Goal: Task Accomplishment & Management: Use online tool/utility

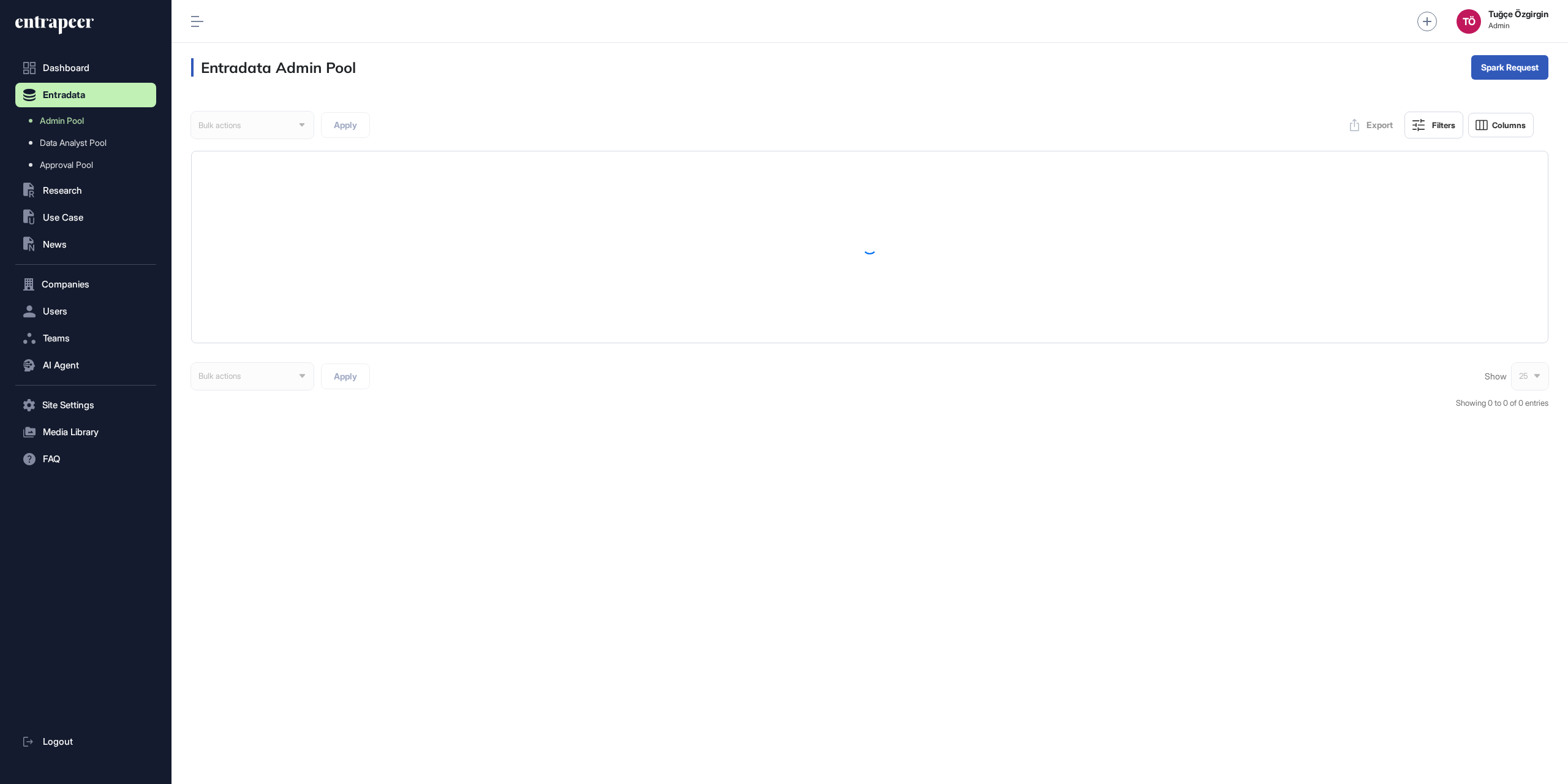
scroll to position [1, 1]
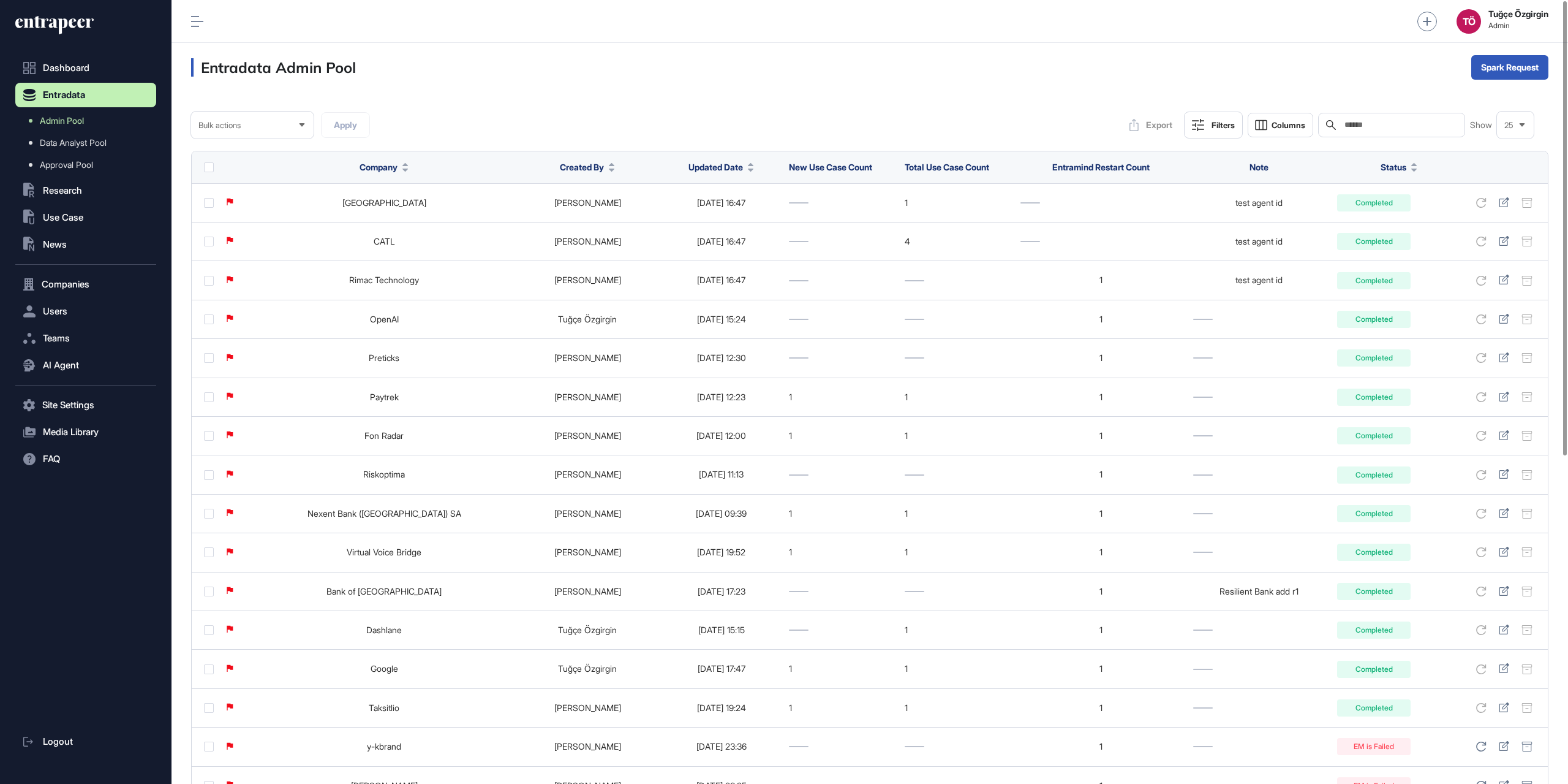
click at [748, 168] on icon at bounding box center [750, 169] width 6 height 3
click at [716, 222] on span "Sort Descending" at bounding box center [706, 218] width 49 height 11
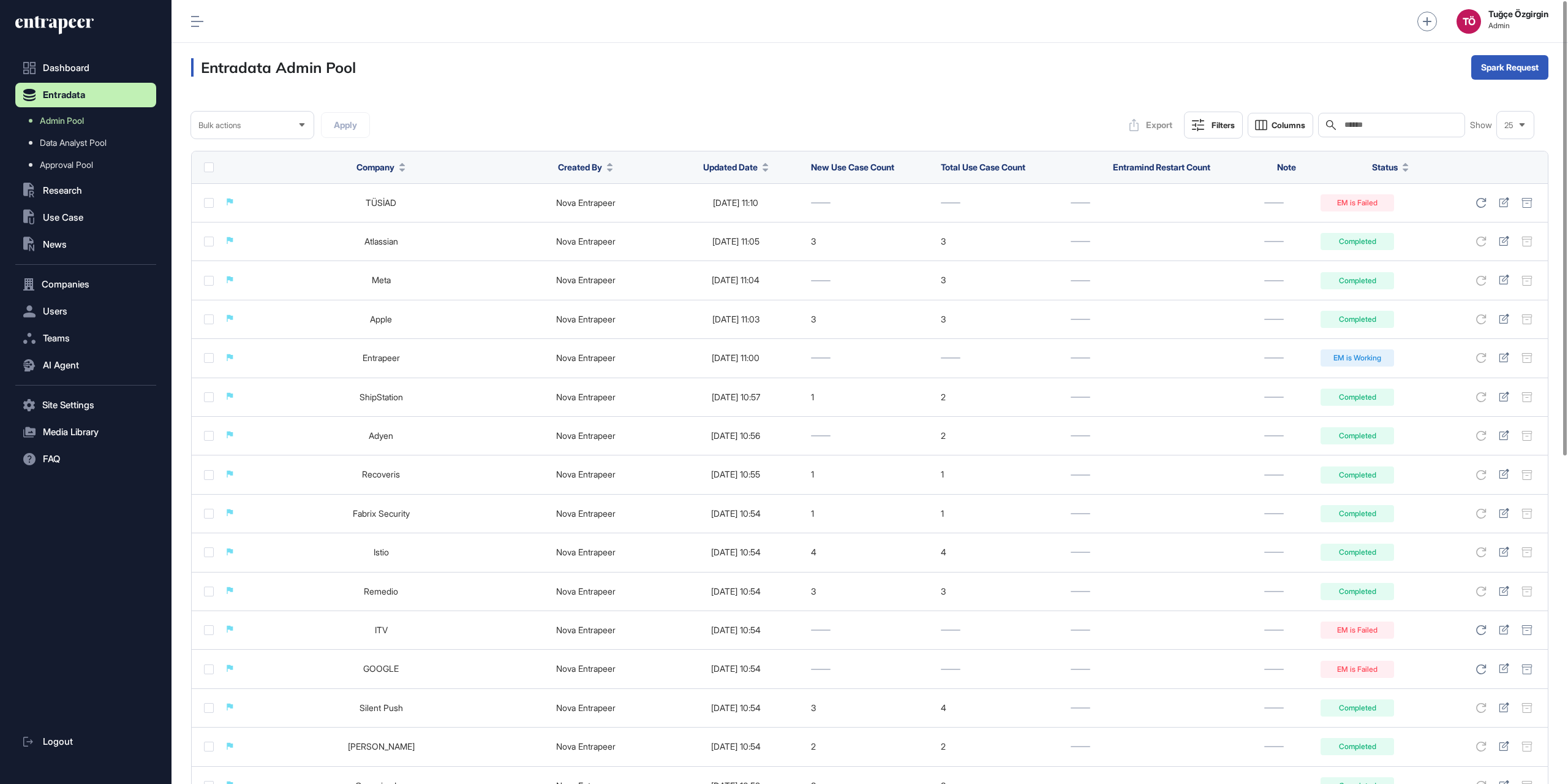
click at [1409, 170] on icon at bounding box center [1405, 169] width 6 height 3
click at [1320, 151] on th "Status" at bounding box center [1390, 167] width 152 height 32
click at [1221, 120] on div "Filters" at bounding box center [1223, 124] width 23 height 10
click at [1184, 244] on div "Status" at bounding box center [1168, 243] width 122 height 21
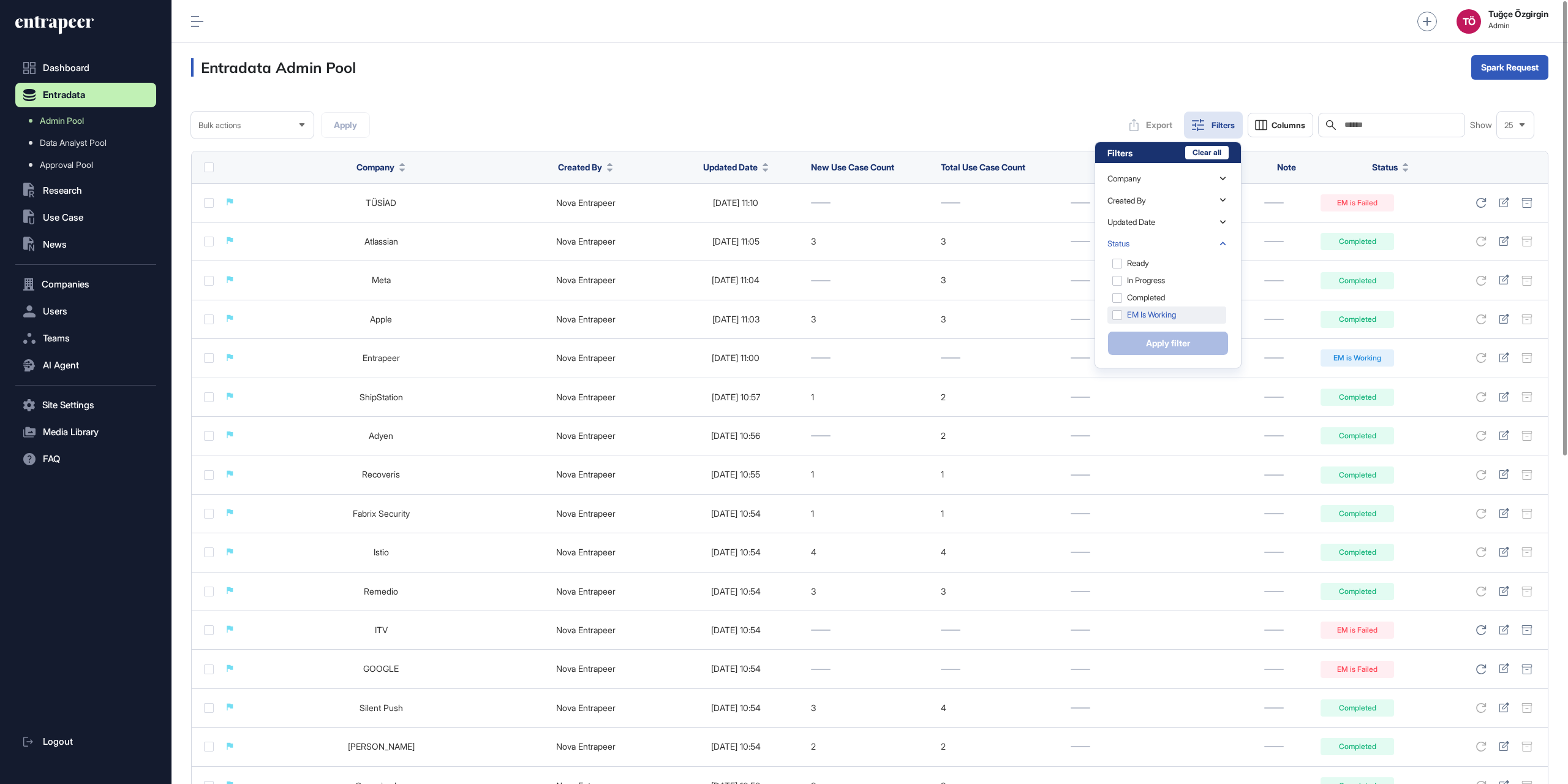
click at [1155, 312] on div "EM is Working" at bounding box center [1166, 314] width 119 height 17
click at [1163, 342] on button "Apply filter" at bounding box center [1168, 343] width 122 height 24
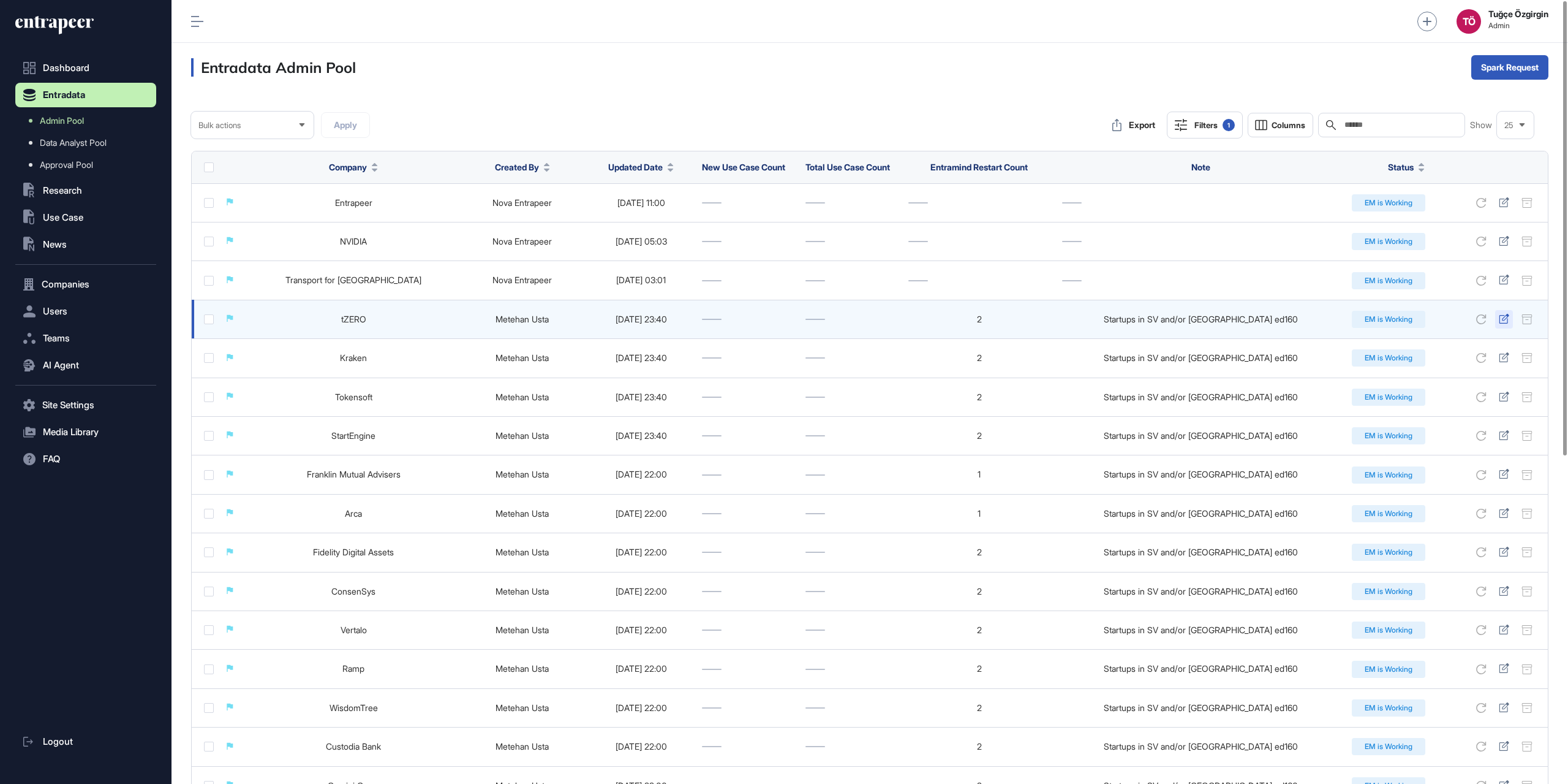
click at [1506, 321] on icon at bounding box center [1504, 319] width 11 height 10
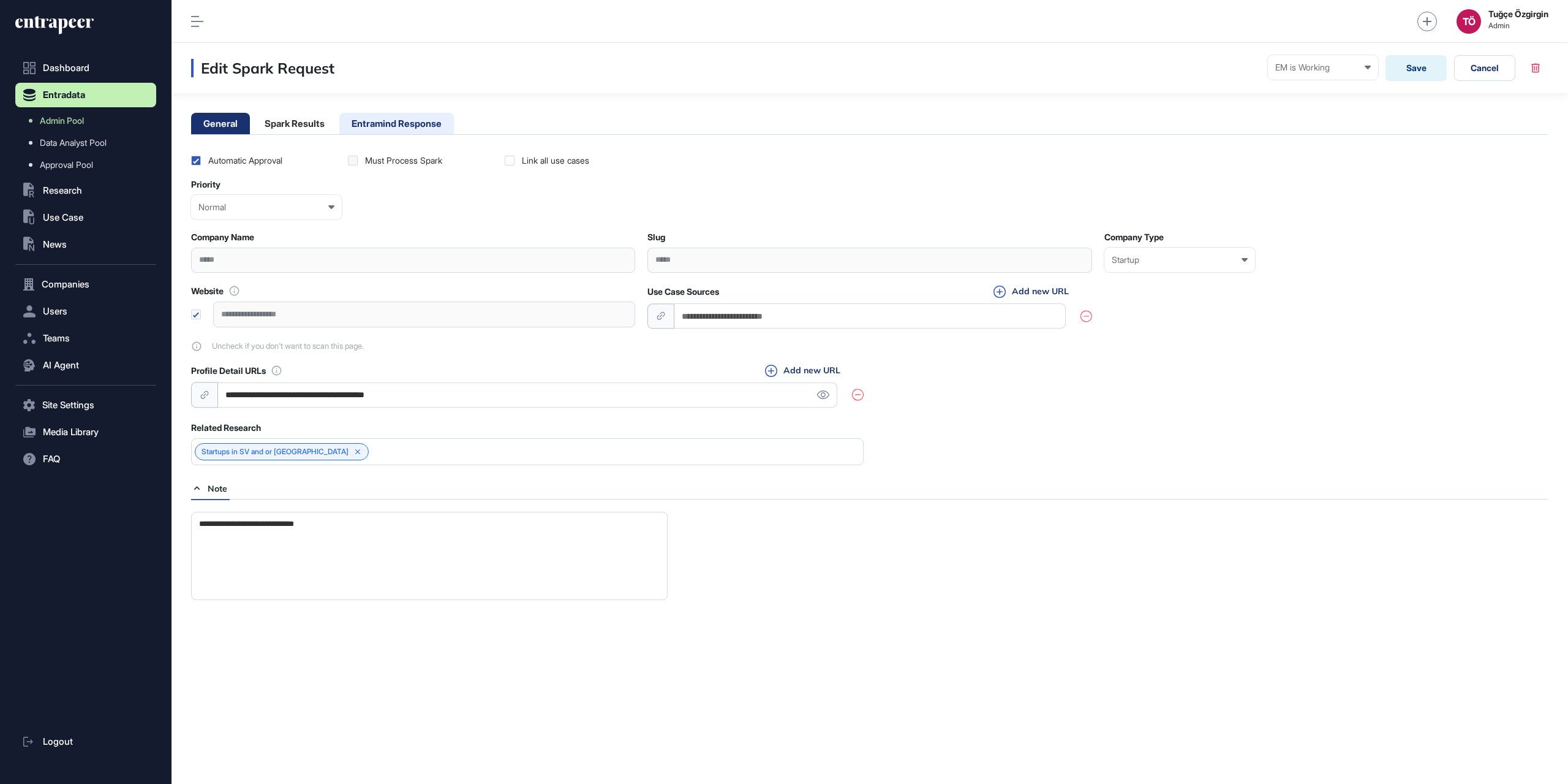
click at [398, 125] on li "Entramind Response" at bounding box center [396, 124] width 114 height 21
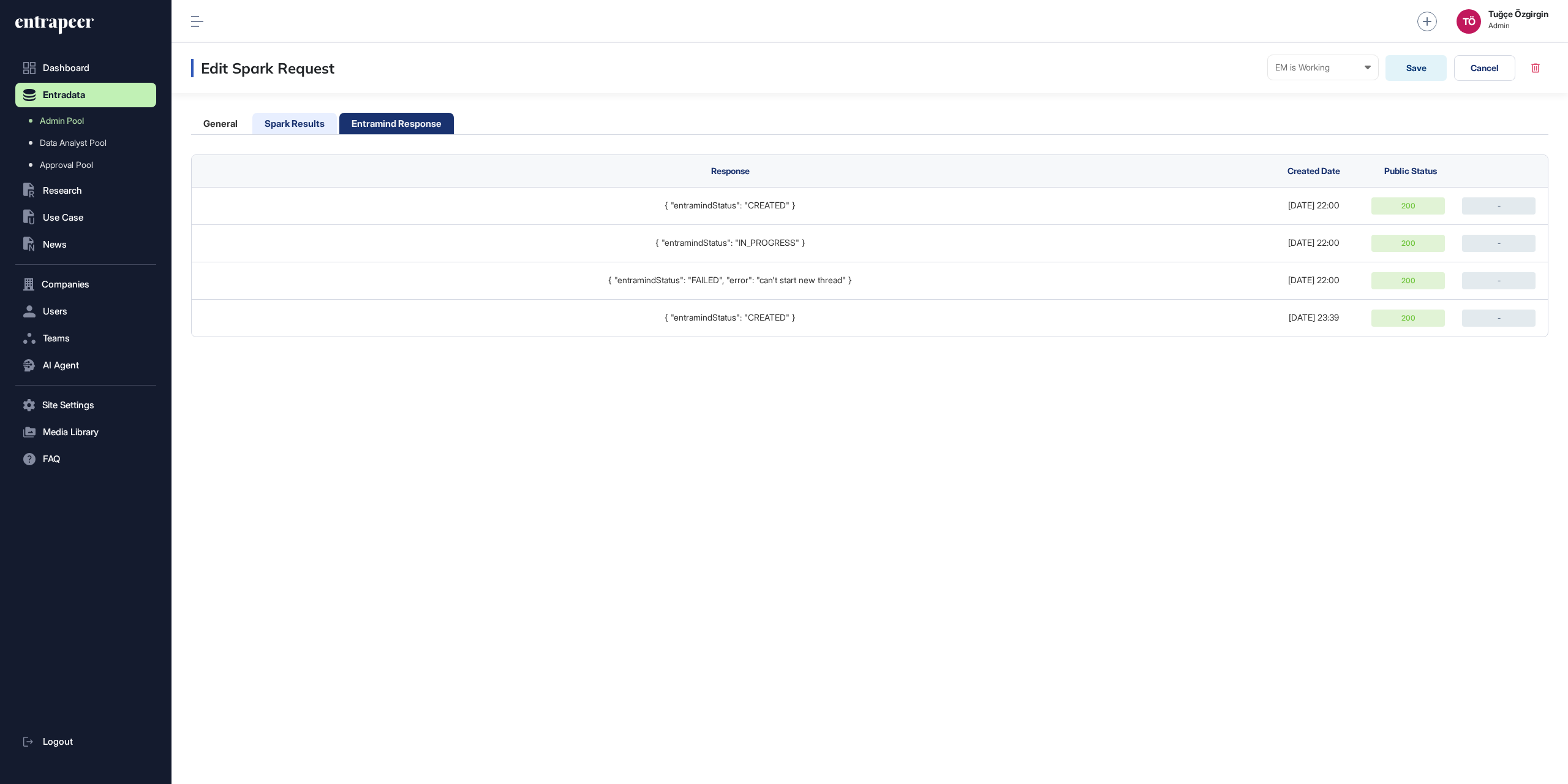
click at [301, 130] on li "Spark Results" at bounding box center [294, 124] width 84 height 21
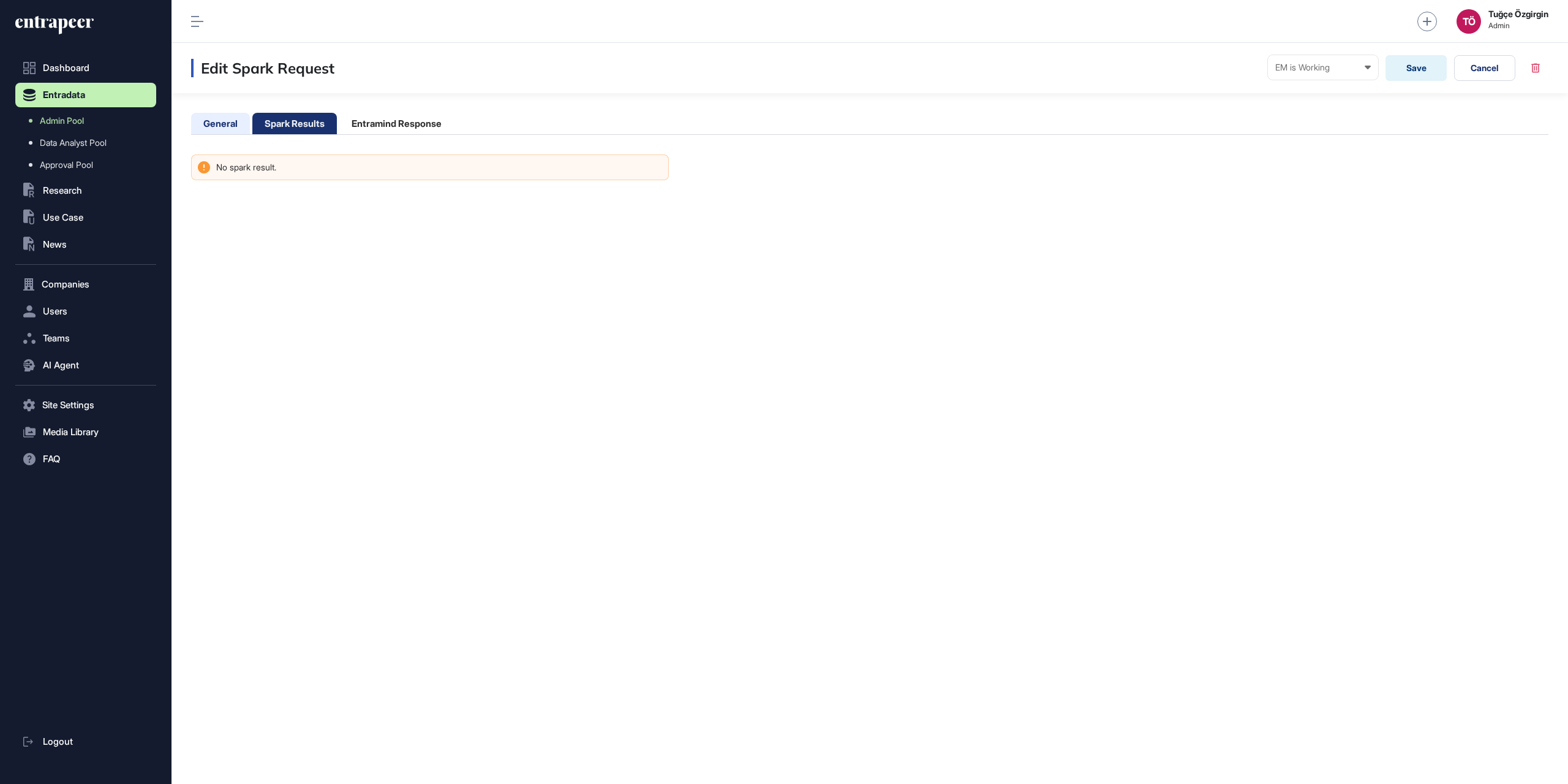
click at [238, 127] on li "General" at bounding box center [221, 124] width 59 height 21
